Goal: Register for event/course

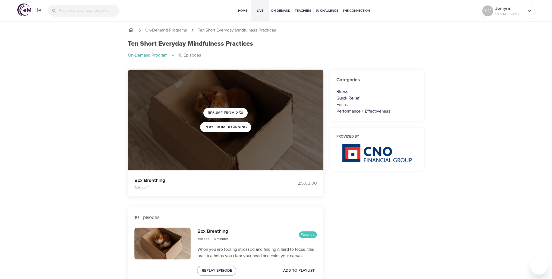
click at [265, 10] on span "Live" at bounding box center [260, 11] width 13 height 6
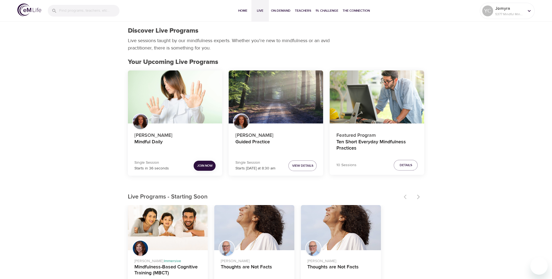
click at [207, 165] on span "Join Now" at bounding box center [204, 166] width 15 height 6
